Goal: Task Accomplishment & Management: Use online tool/utility

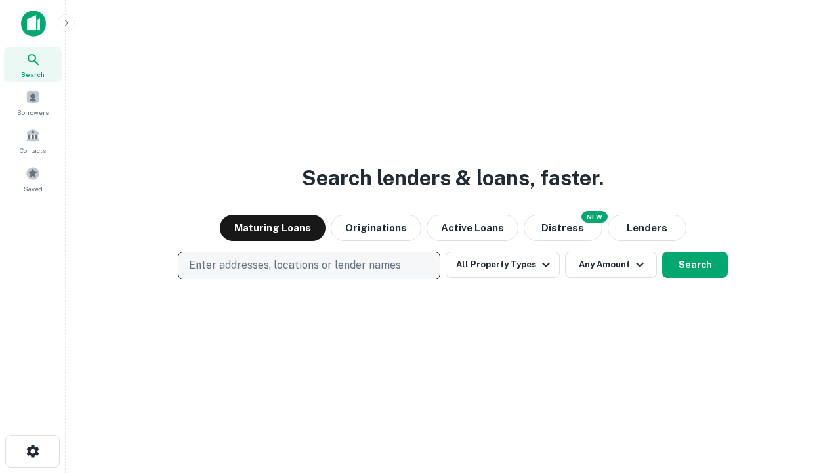
click at [309, 265] on p "Enter addresses, locations or lender names" at bounding box center [295, 265] width 212 height 16
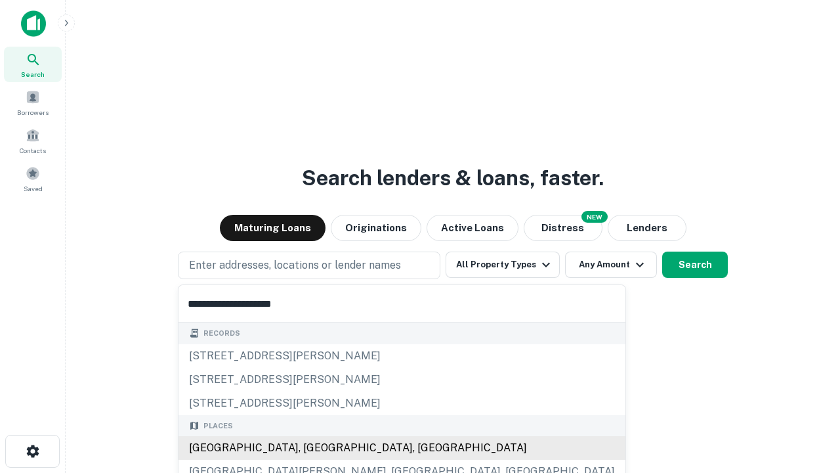
click at [314, 448] on div "[GEOGRAPHIC_DATA], [GEOGRAPHIC_DATA], [GEOGRAPHIC_DATA]" at bounding box center [402, 448] width 447 height 24
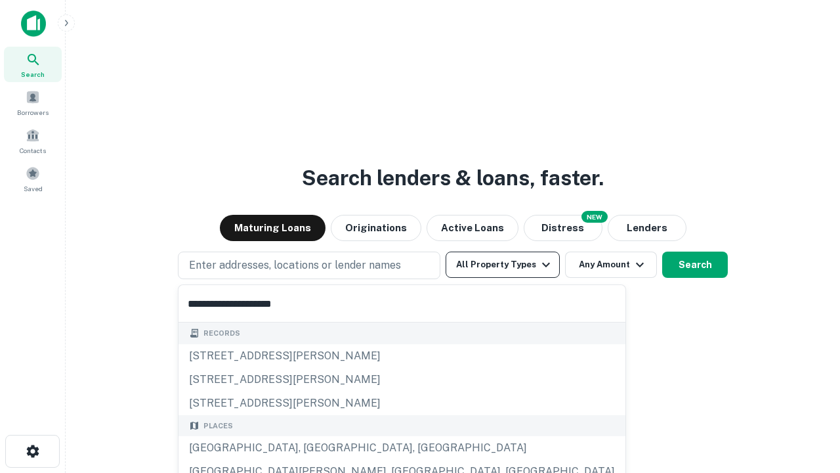
click at [503, 265] on button "All Property Types" at bounding box center [503, 264] width 114 height 26
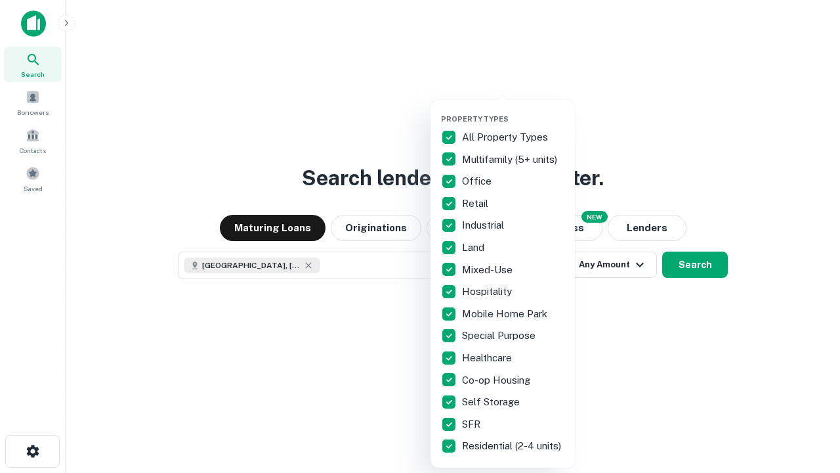
click at [513, 110] on button "button" at bounding box center [513, 110] width 144 height 1
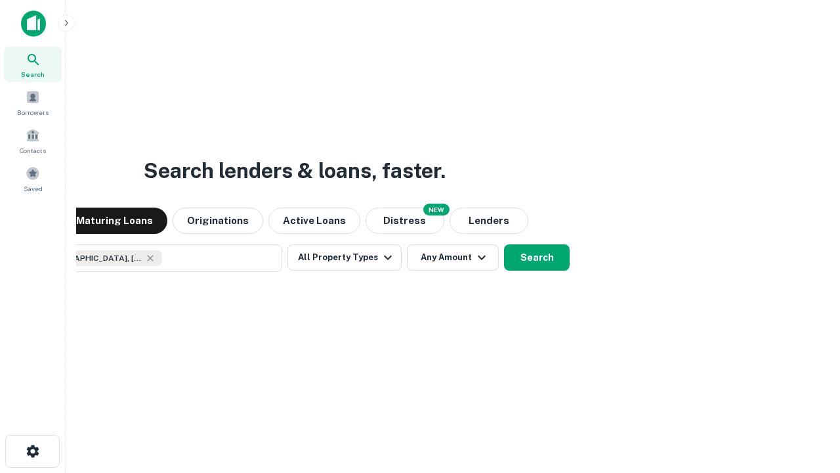
scroll to position [21, 0]
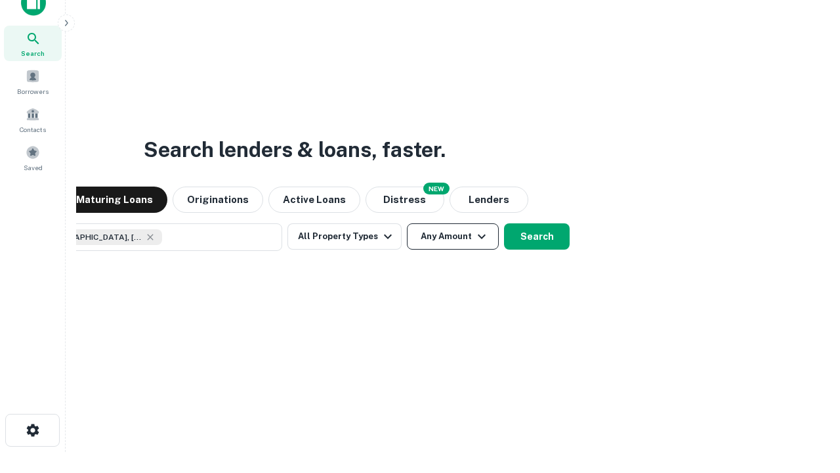
click at [407, 223] on button "Any Amount" at bounding box center [453, 236] width 92 height 26
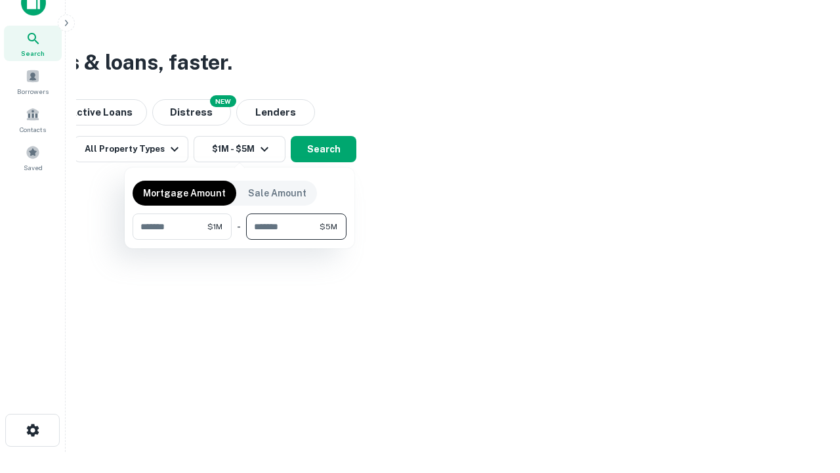
type input "*******"
click at [240, 240] on button "button" at bounding box center [240, 240] width 214 height 1
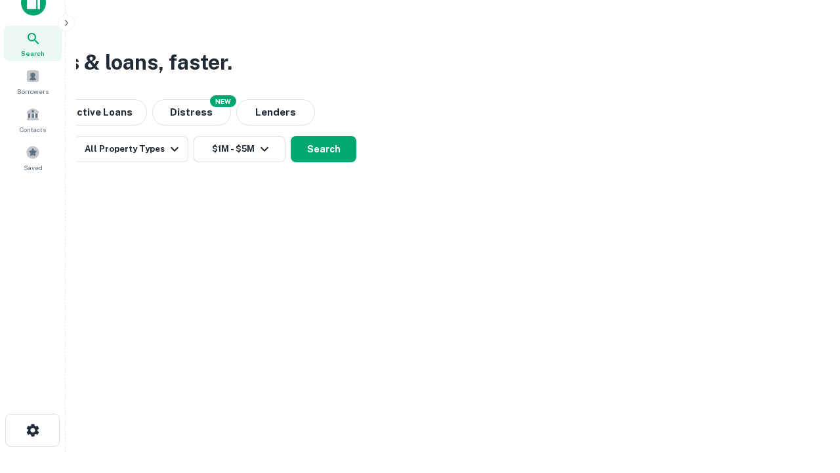
scroll to position [21, 0]
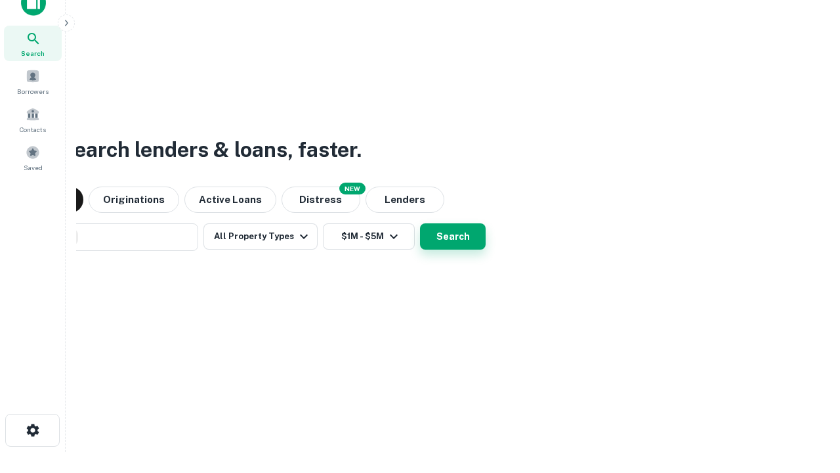
click at [420, 223] on button "Search" at bounding box center [453, 236] width 66 height 26
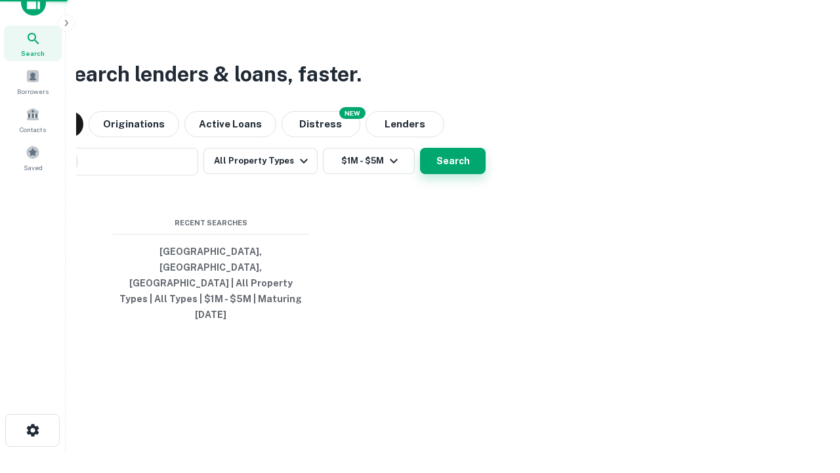
scroll to position [35, 372]
